Goal: Task Accomplishment & Management: Use online tool/utility

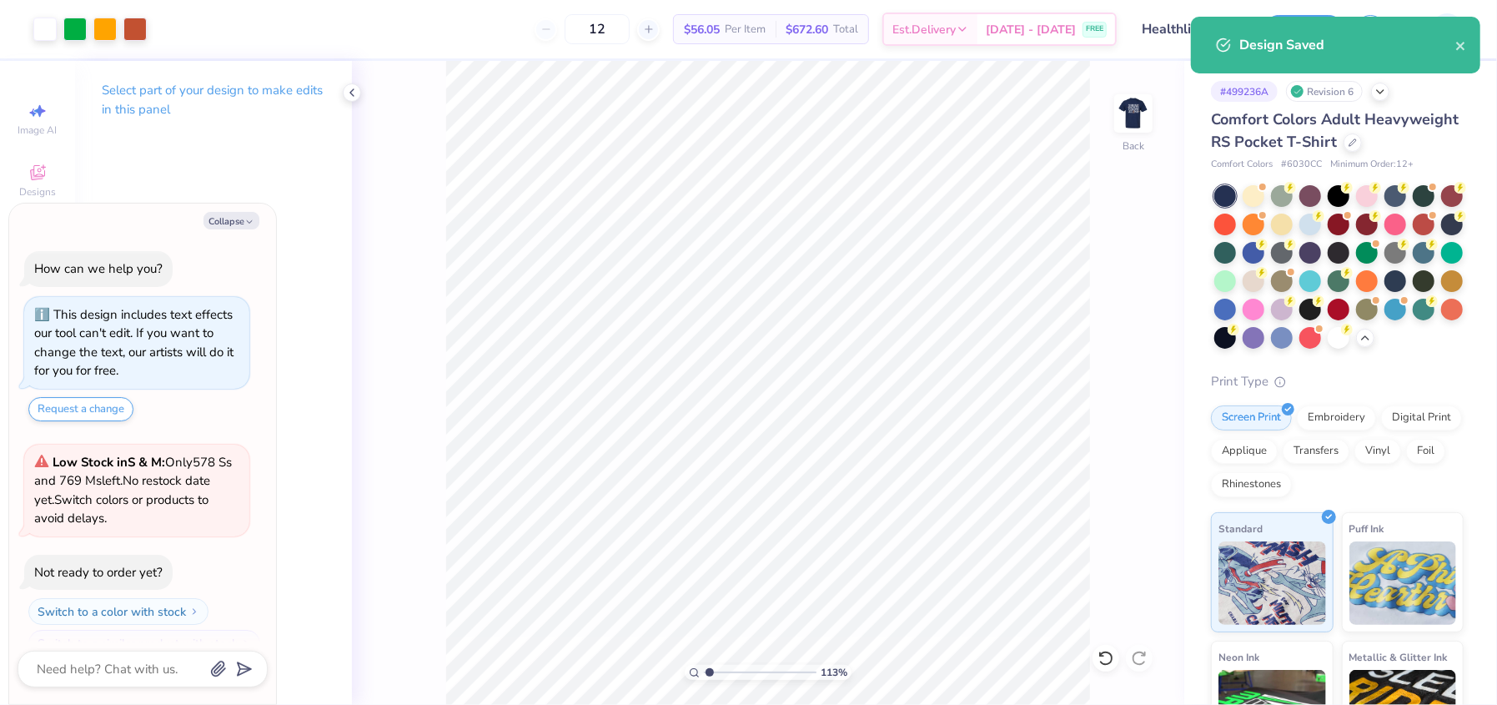
scroll to position [262, 0]
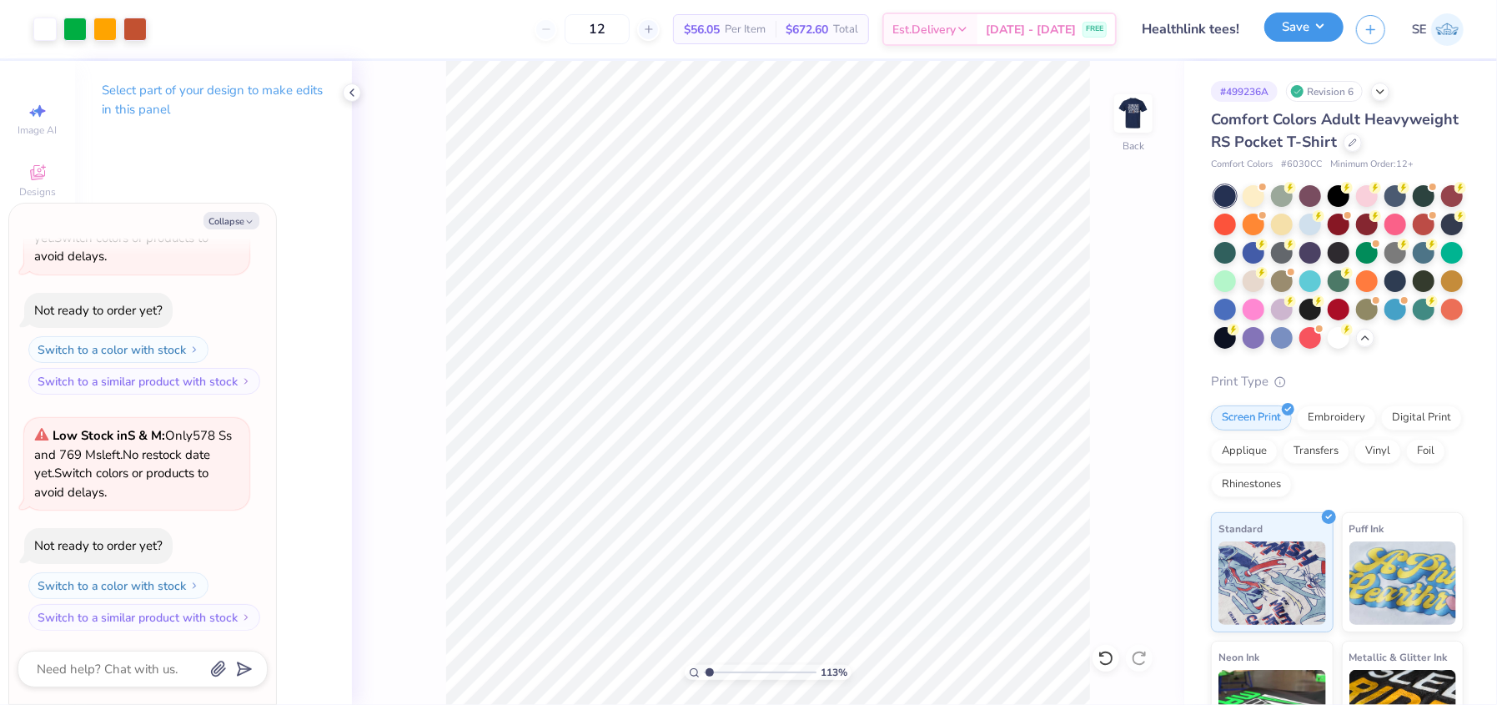
click at [1278, 30] on button "Save" at bounding box center [1303, 27] width 79 height 29
type input "1.12514315269438"
type textarea "x"
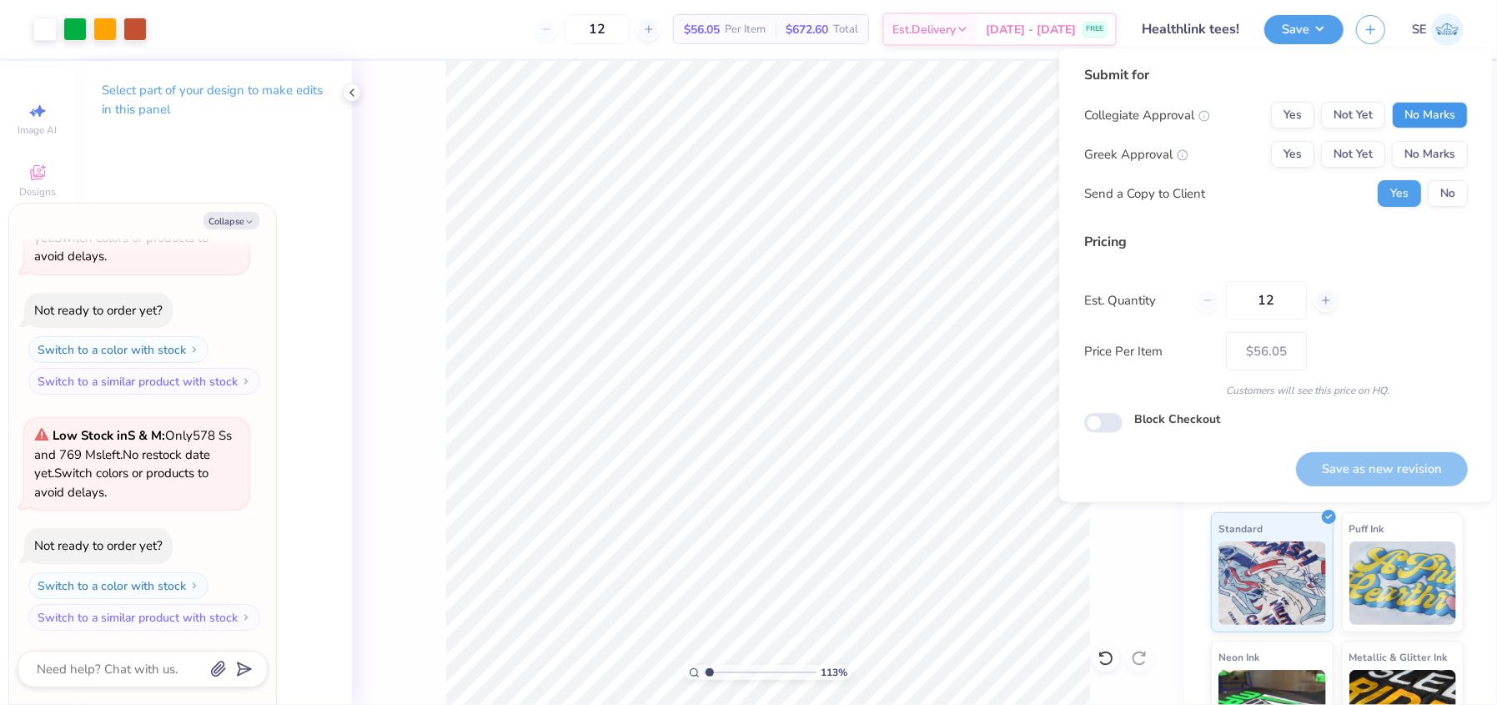
click at [1417, 125] on button "No Marks" at bounding box center [1430, 115] width 76 height 27
click at [1424, 152] on button "No Marks" at bounding box center [1430, 154] width 76 height 27
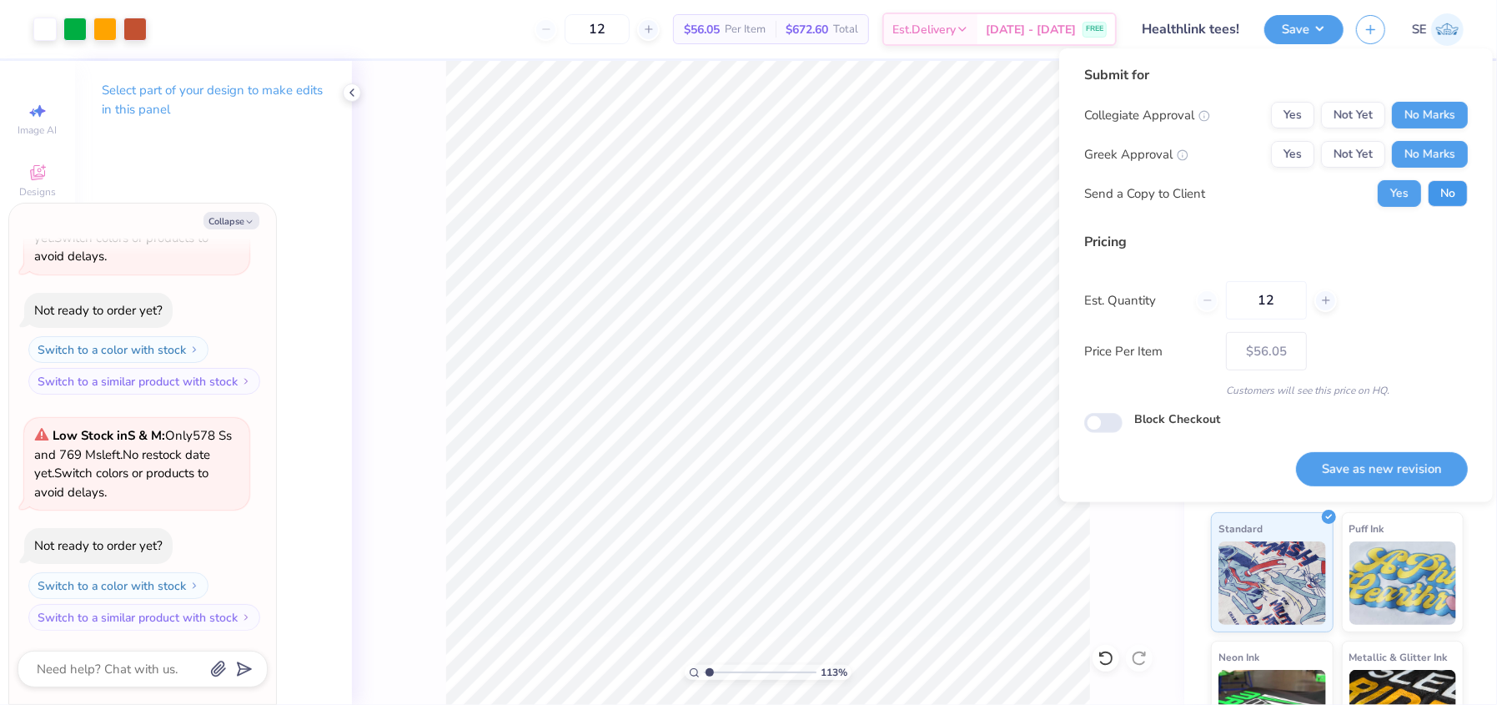
click at [1443, 182] on button "No" at bounding box center [1448, 193] width 40 height 27
type input "1.12514315269438"
type textarea "x"
click at [1329, 471] on button "Save as new revision" at bounding box center [1382, 469] width 172 height 34
type input "$56.05"
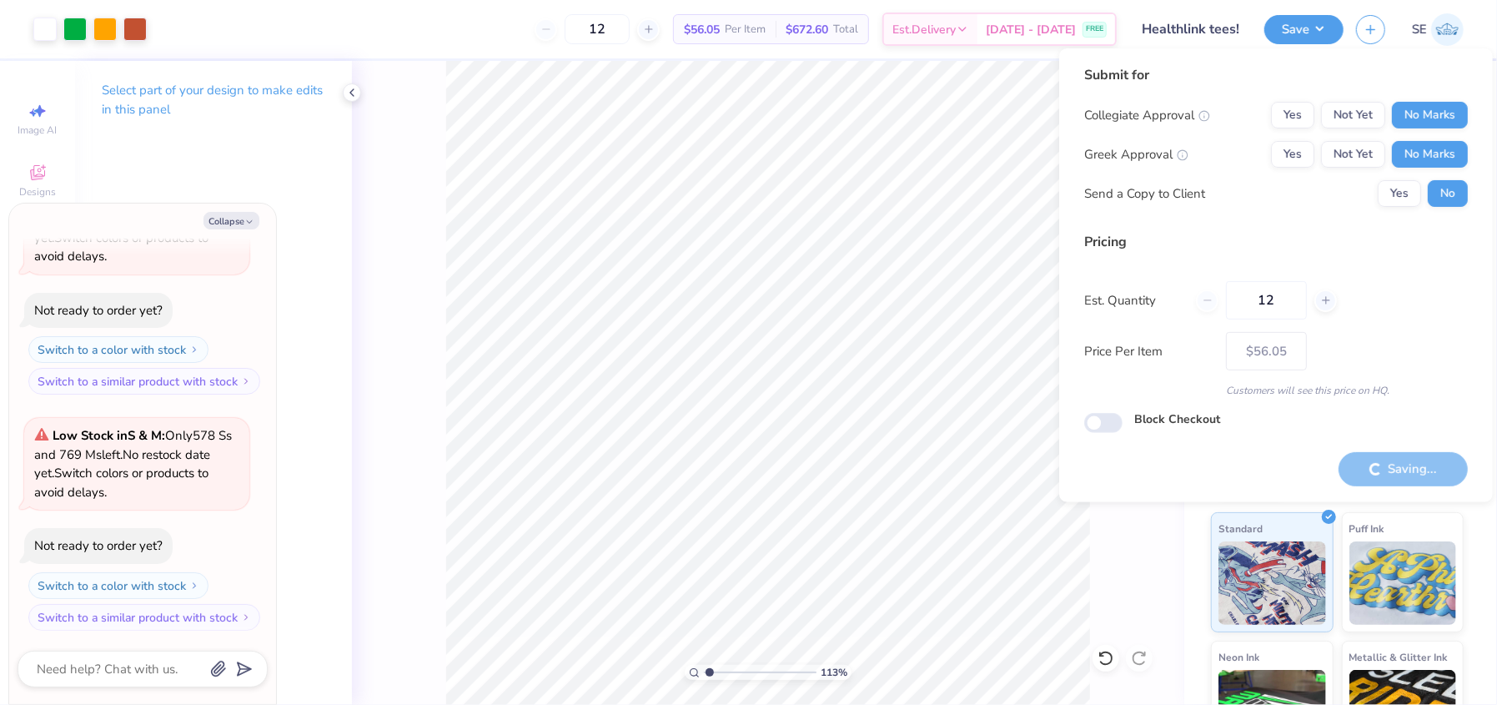
type input "1.12514315269438"
type textarea "x"
type input "1.12514315269438"
type textarea "x"
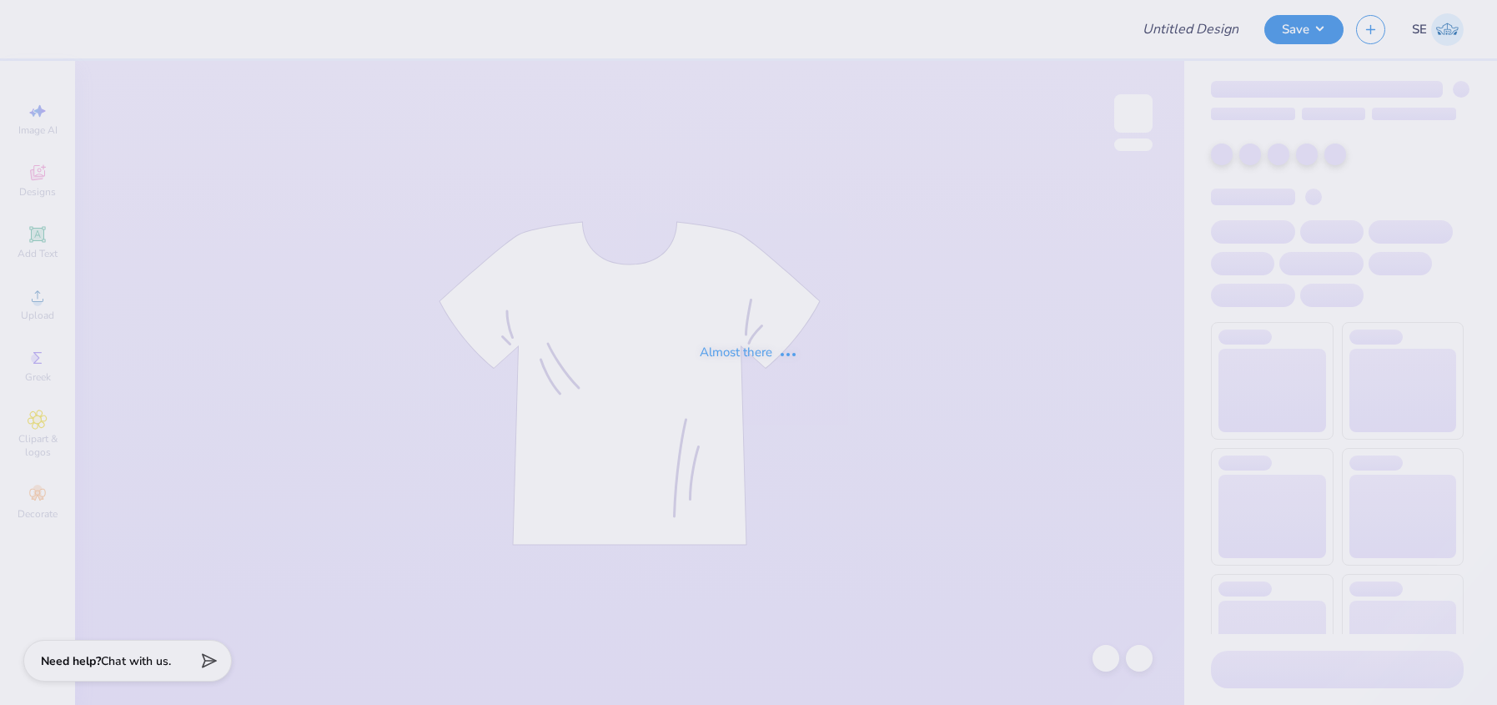
type input "[PERSON_NAME] Hanover : [GEOGRAPHIC_DATA][US_STATE]"
type input "30"
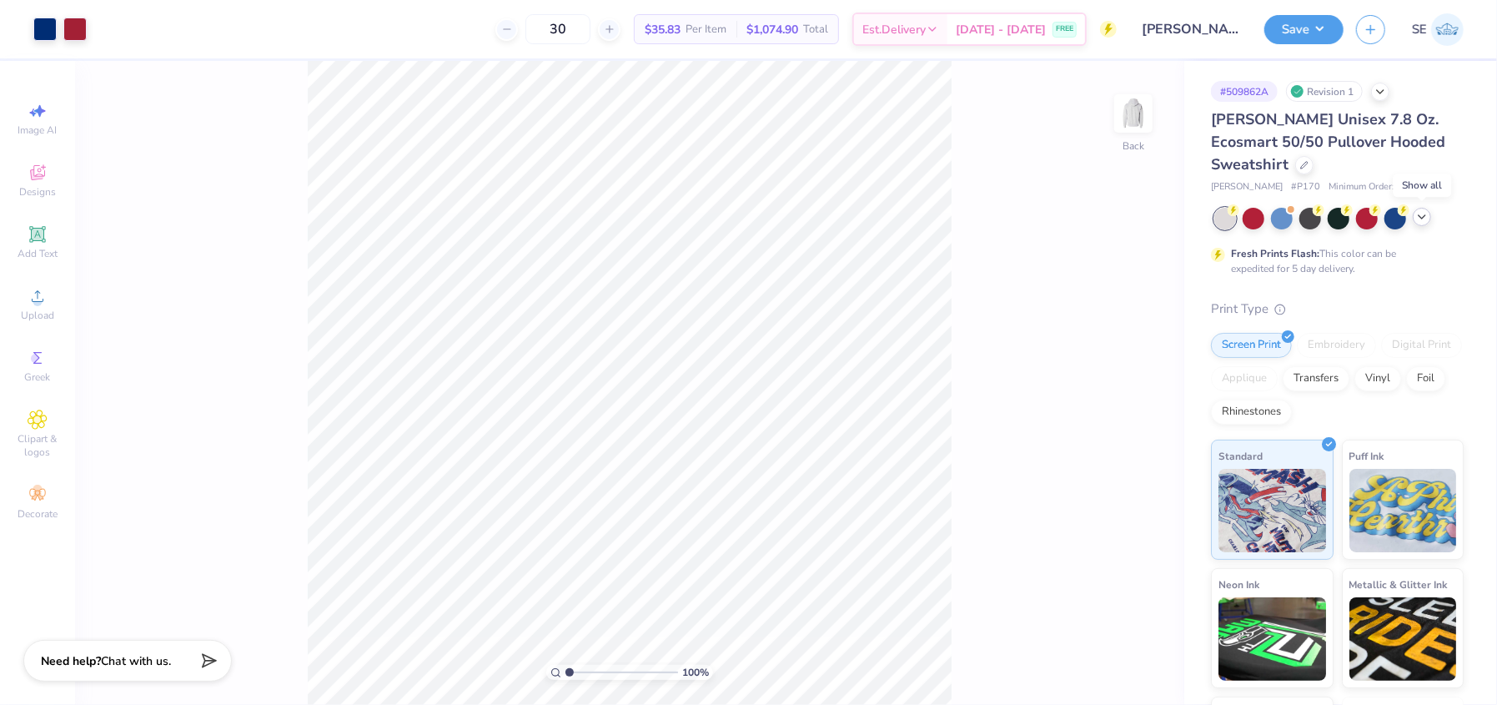
click at [1422, 220] on icon at bounding box center [1421, 216] width 13 height 13
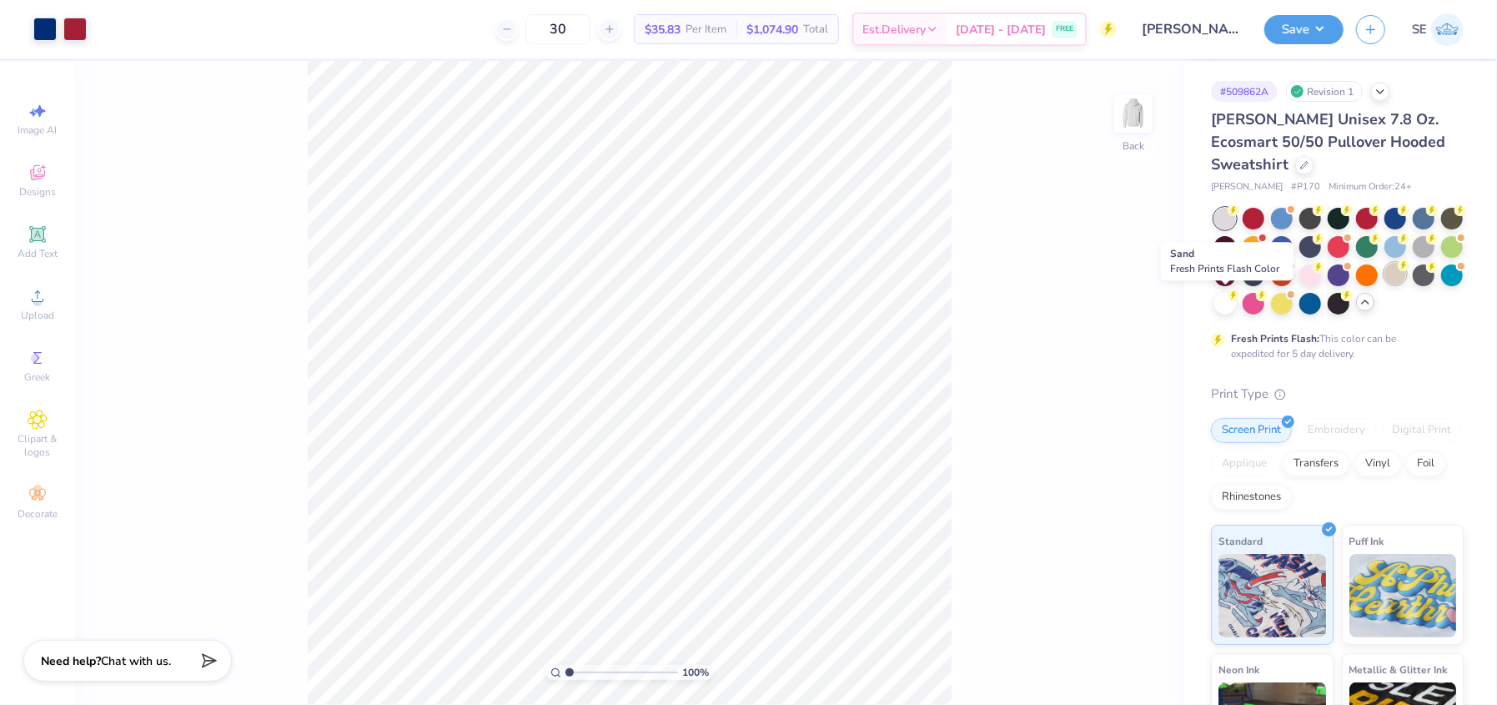
click at [1384, 284] on div at bounding box center [1395, 274] width 22 height 22
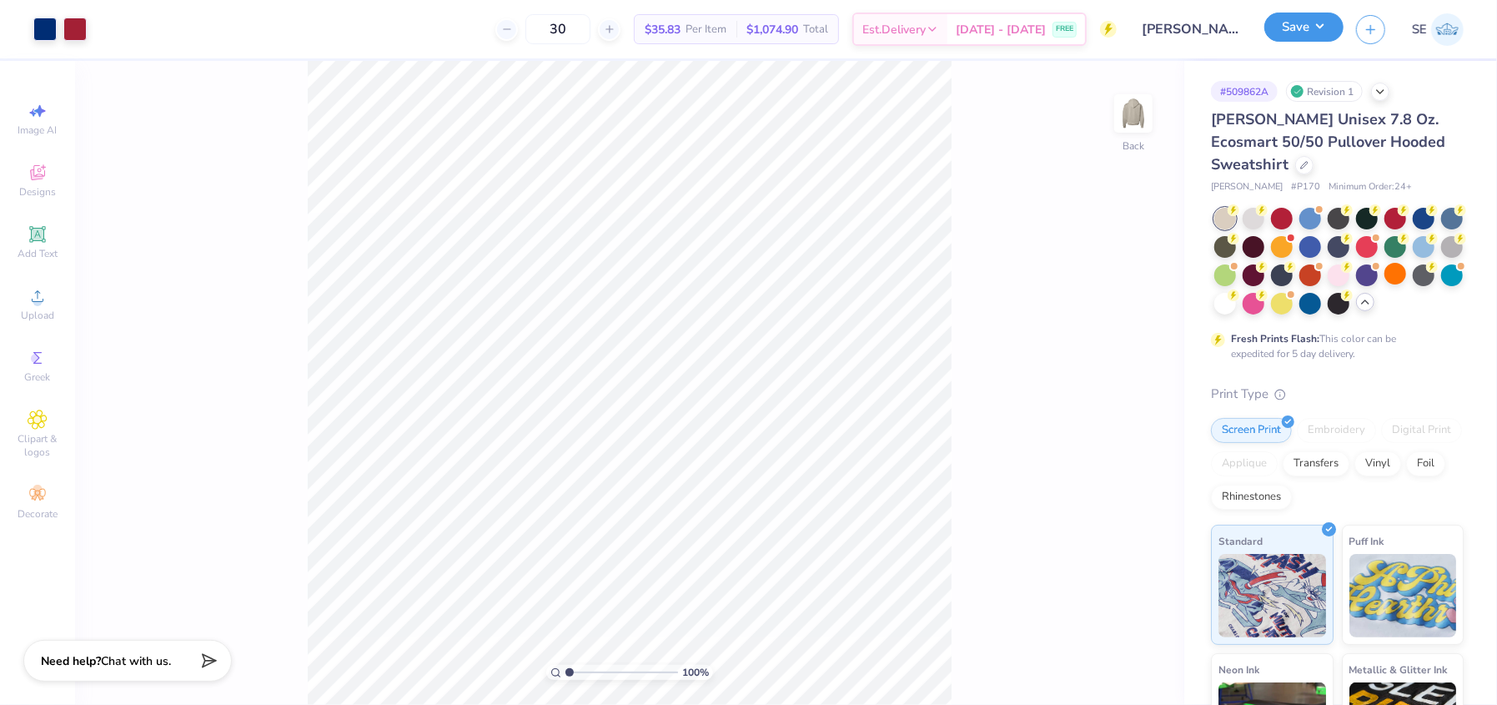
click at [1284, 28] on button "Save" at bounding box center [1303, 27] width 79 height 29
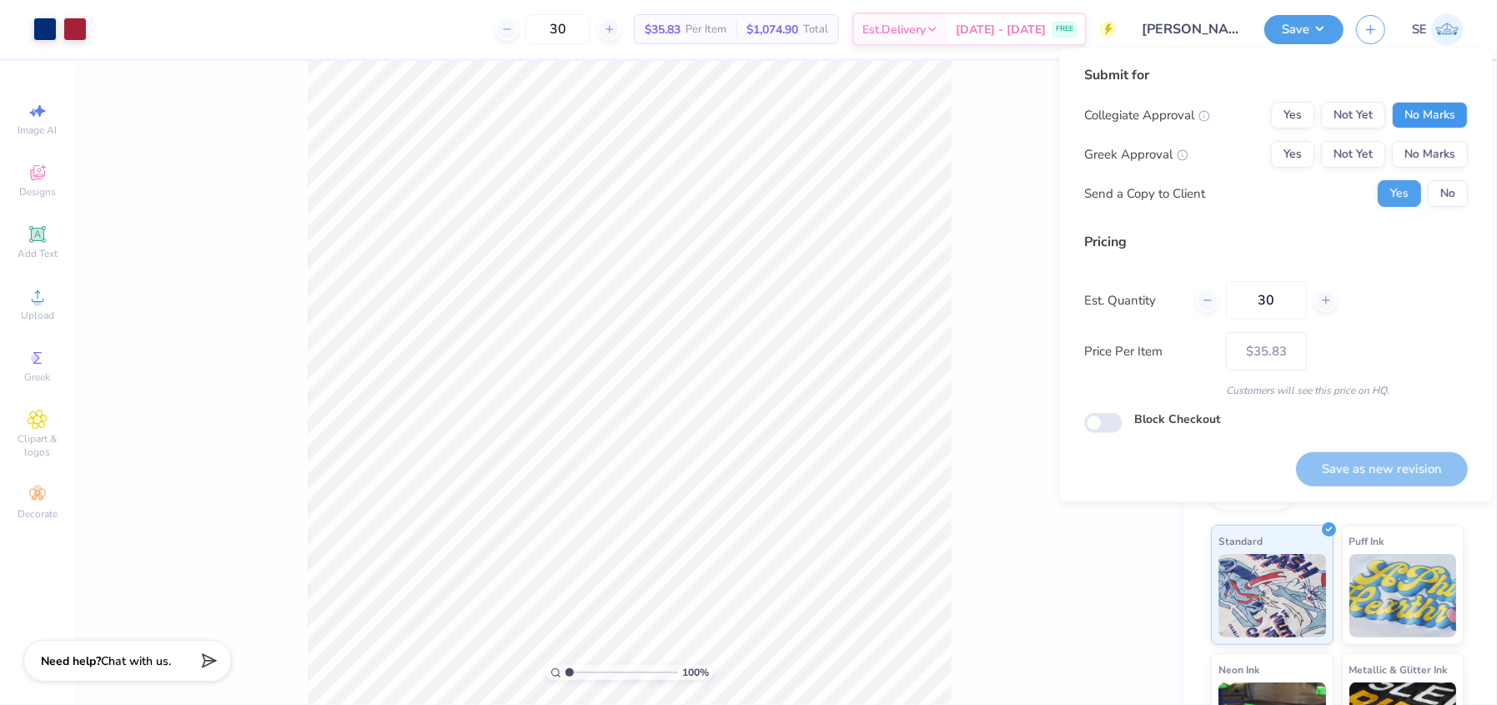
click at [1442, 105] on button "No Marks" at bounding box center [1430, 115] width 76 height 27
click at [1288, 157] on button "Yes" at bounding box center [1292, 154] width 43 height 27
click at [1299, 111] on button "Yes" at bounding box center [1292, 115] width 43 height 27
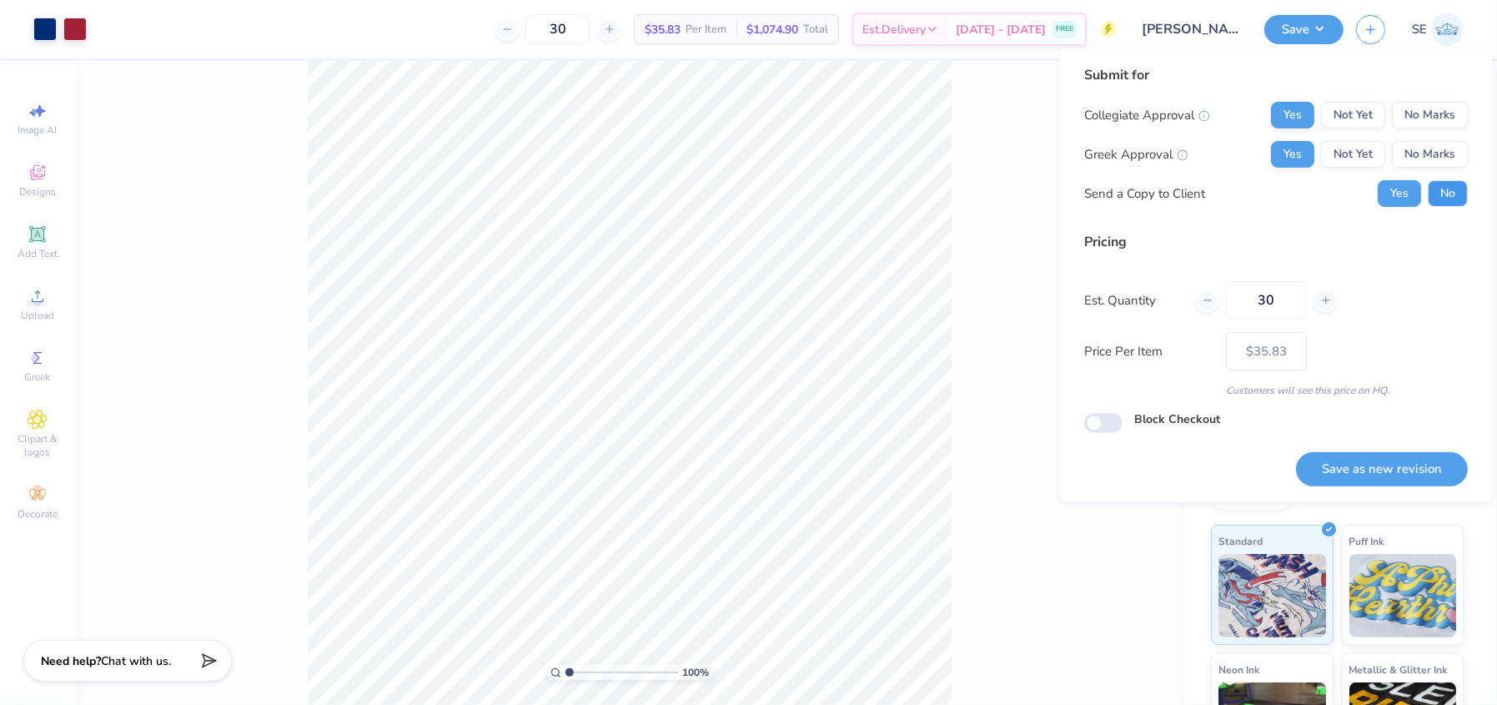
click at [1449, 201] on button "No" at bounding box center [1448, 193] width 40 height 27
click at [1372, 470] on button "Save as new revision" at bounding box center [1382, 469] width 172 height 34
type input "– –"
